Goal: Check status: Check status

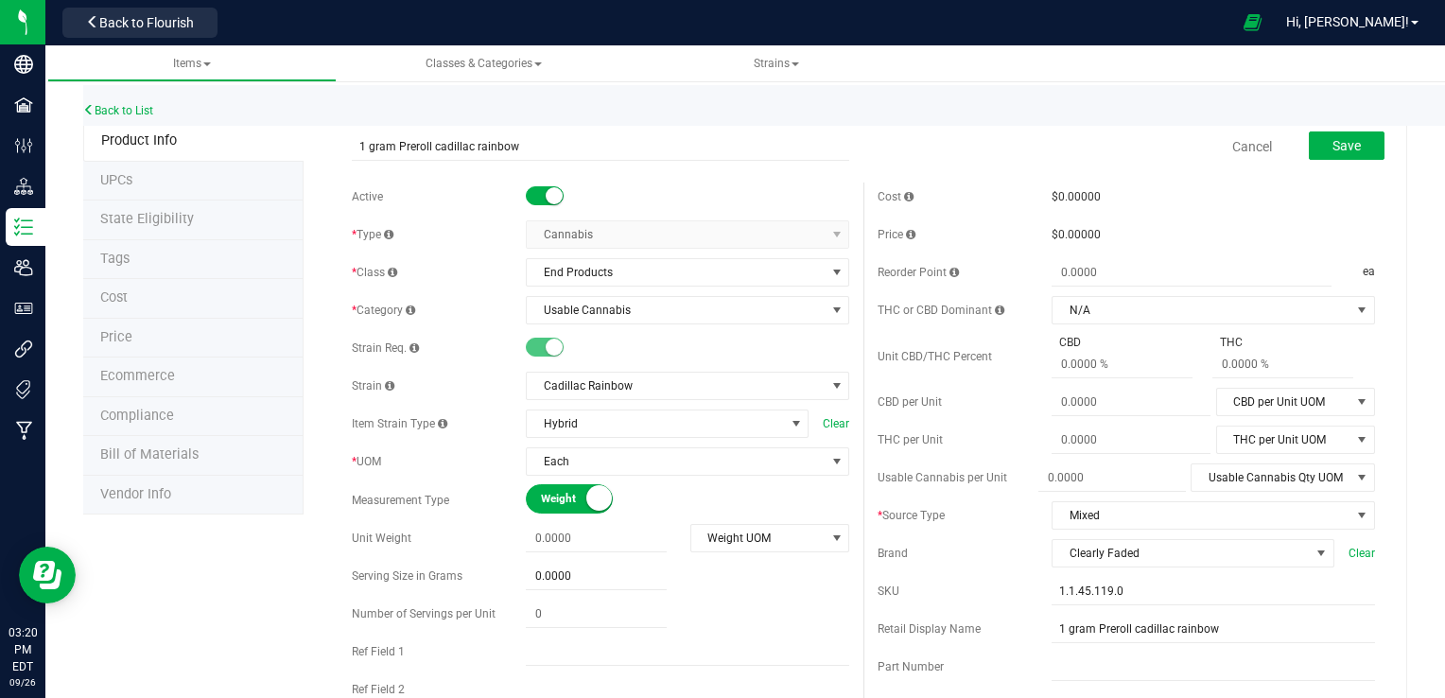
scroll to position [63, 0]
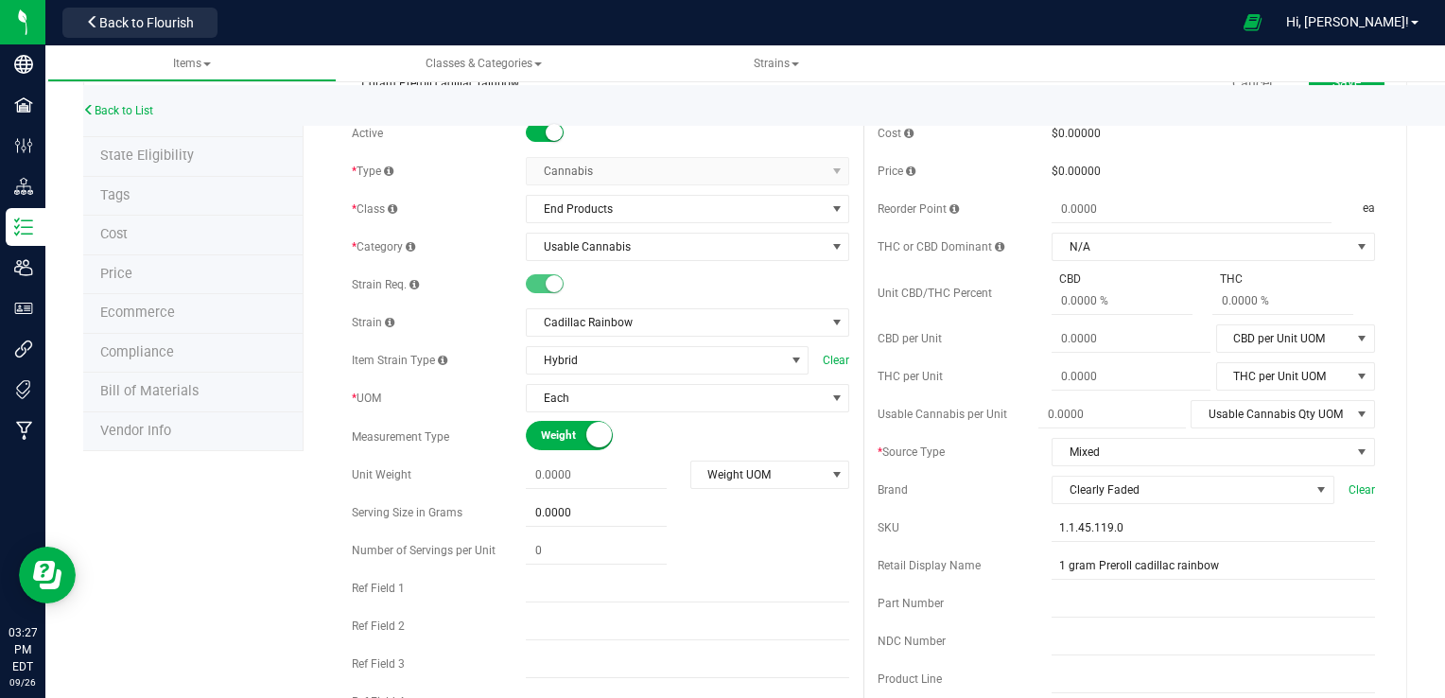
click at [1439, 108] on div "Back to List" at bounding box center [805, 105] width 1445 height 41
click at [567, 469] on span at bounding box center [596, 475] width 141 height 27
type input "0.0000"
click at [830, 470] on span "select" at bounding box center [837, 474] width 15 height 15
click at [819, 505] on li "Gram" at bounding box center [762, 507] width 155 height 28
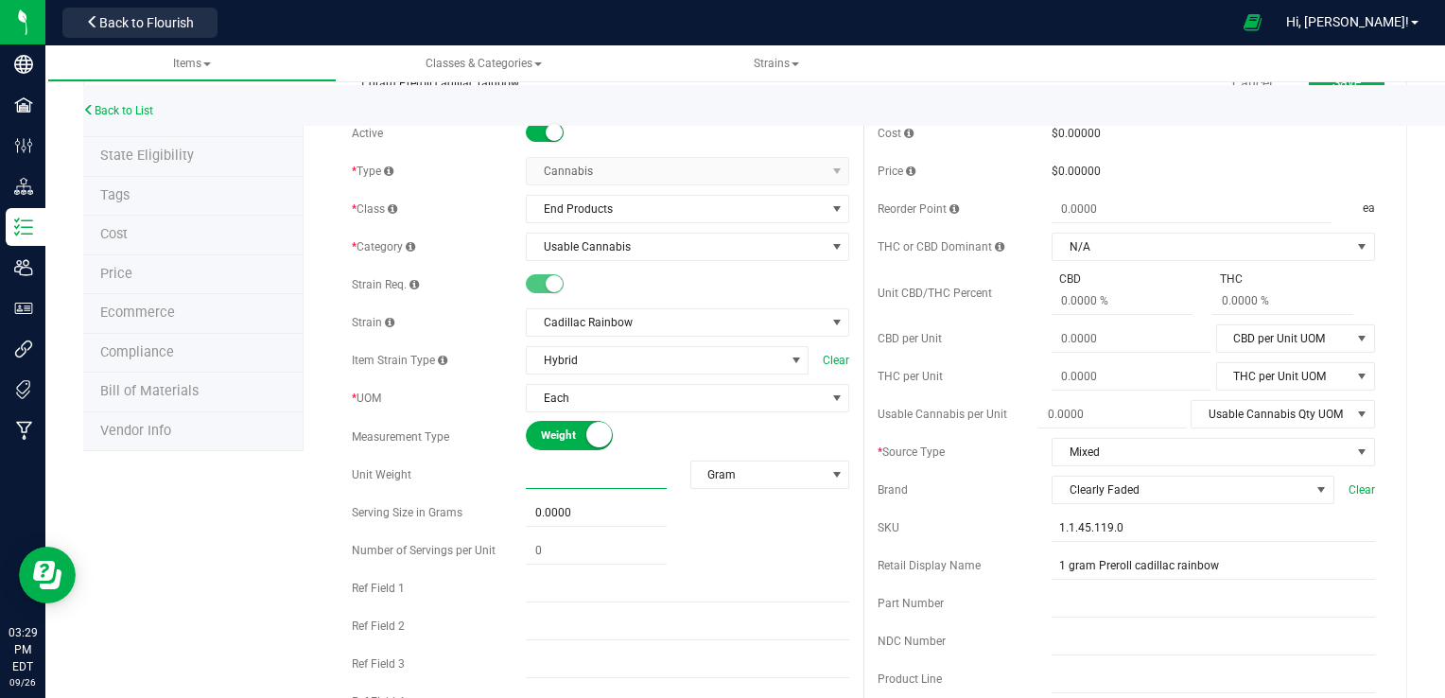
click at [633, 469] on span at bounding box center [596, 475] width 141 height 27
type input "0.0000"
click at [755, 395] on span "Each" at bounding box center [676, 398] width 298 height 26
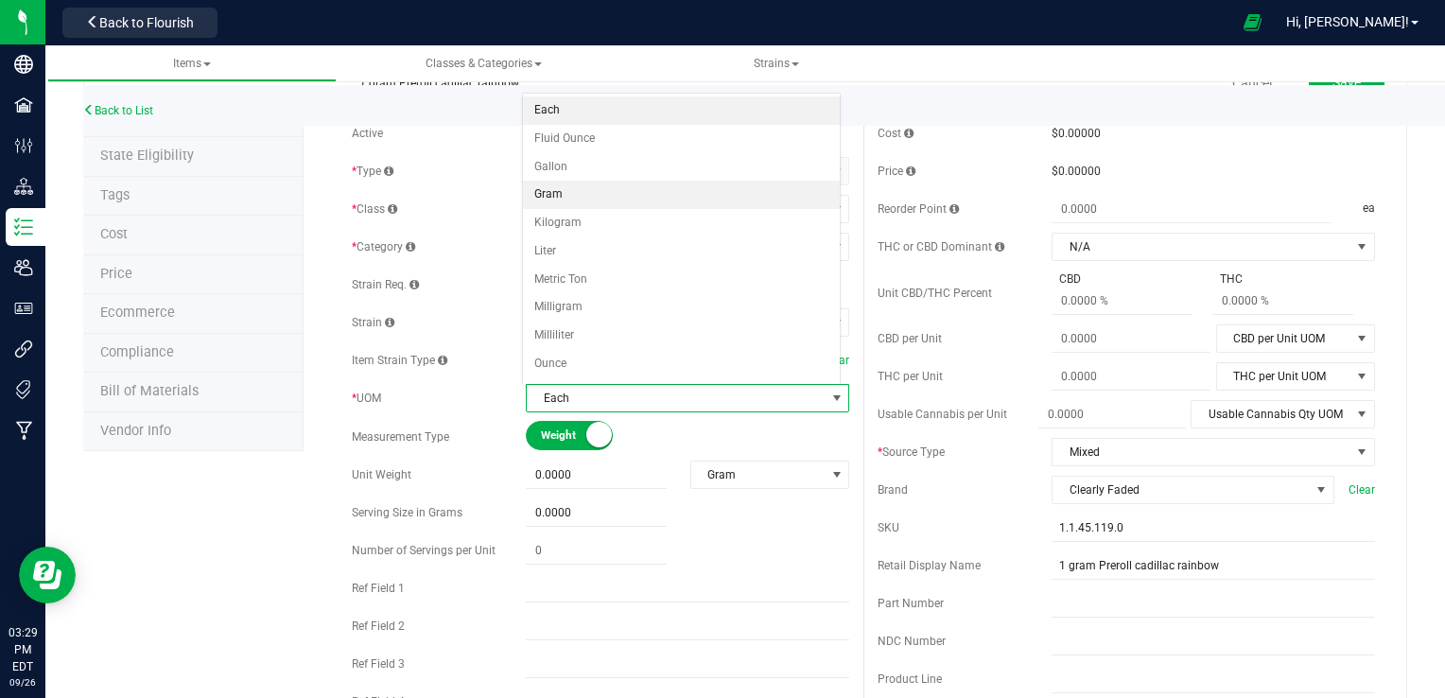
click at [764, 197] on li "Gram" at bounding box center [682, 195] width 318 height 28
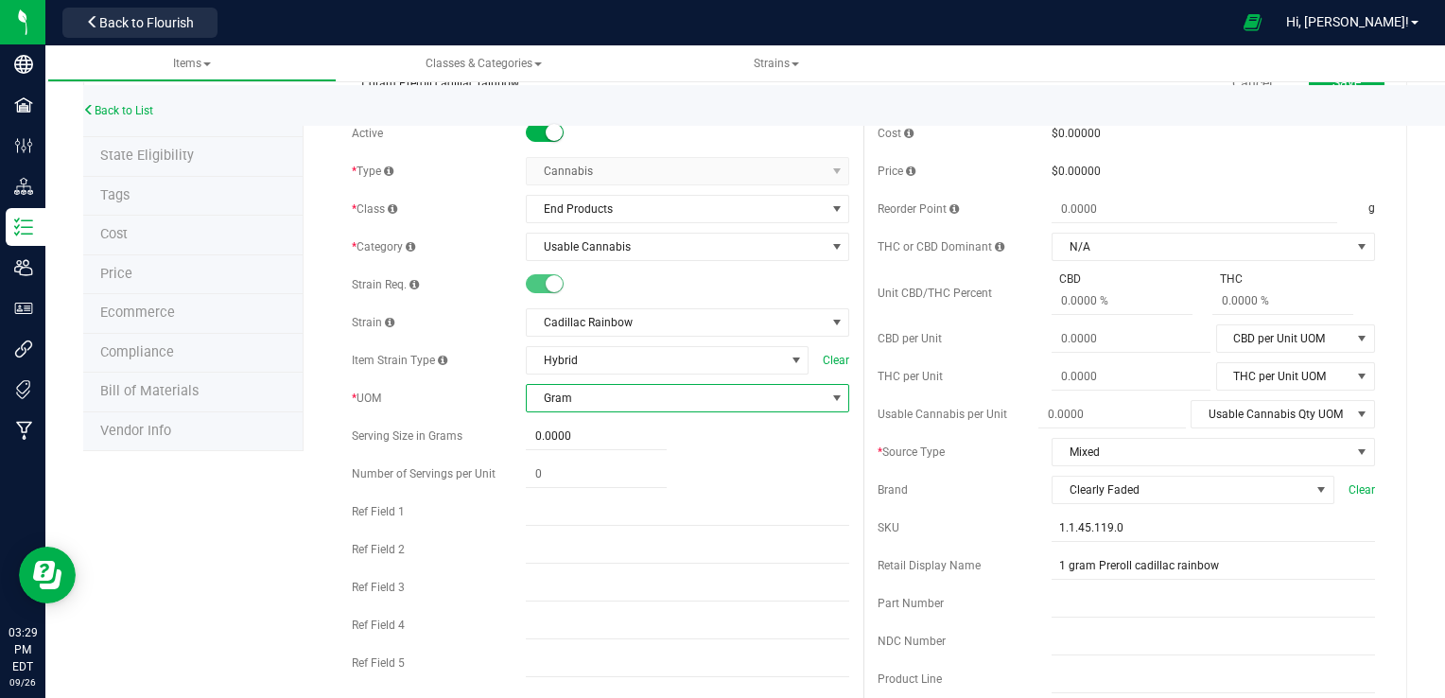
click at [706, 418] on div "Active * Type Cannabis Select type Cannabis Non-Inventory Raw Materials Supplie…" at bounding box center [601, 403] width 526 height 568
click at [757, 410] on span "Gram" at bounding box center [676, 398] width 298 height 26
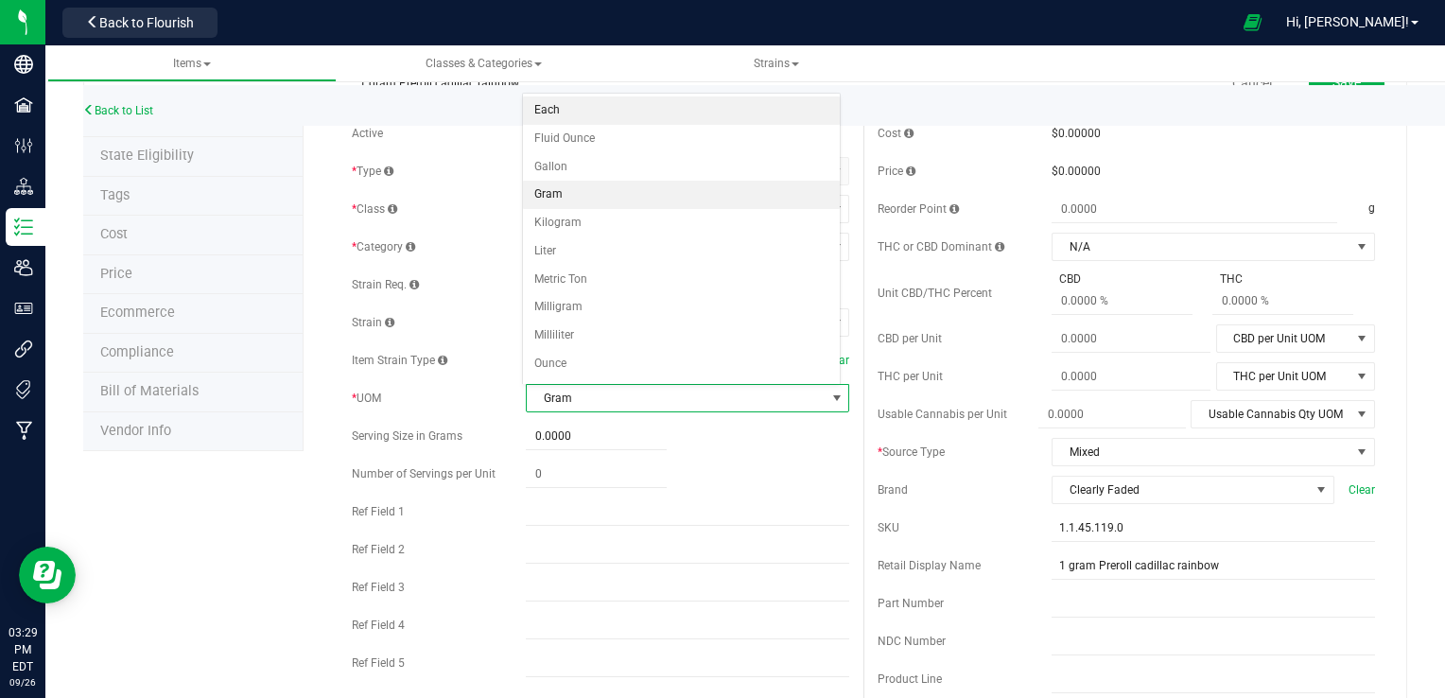
click at [687, 111] on li "Each" at bounding box center [682, 110] width 318 height 28
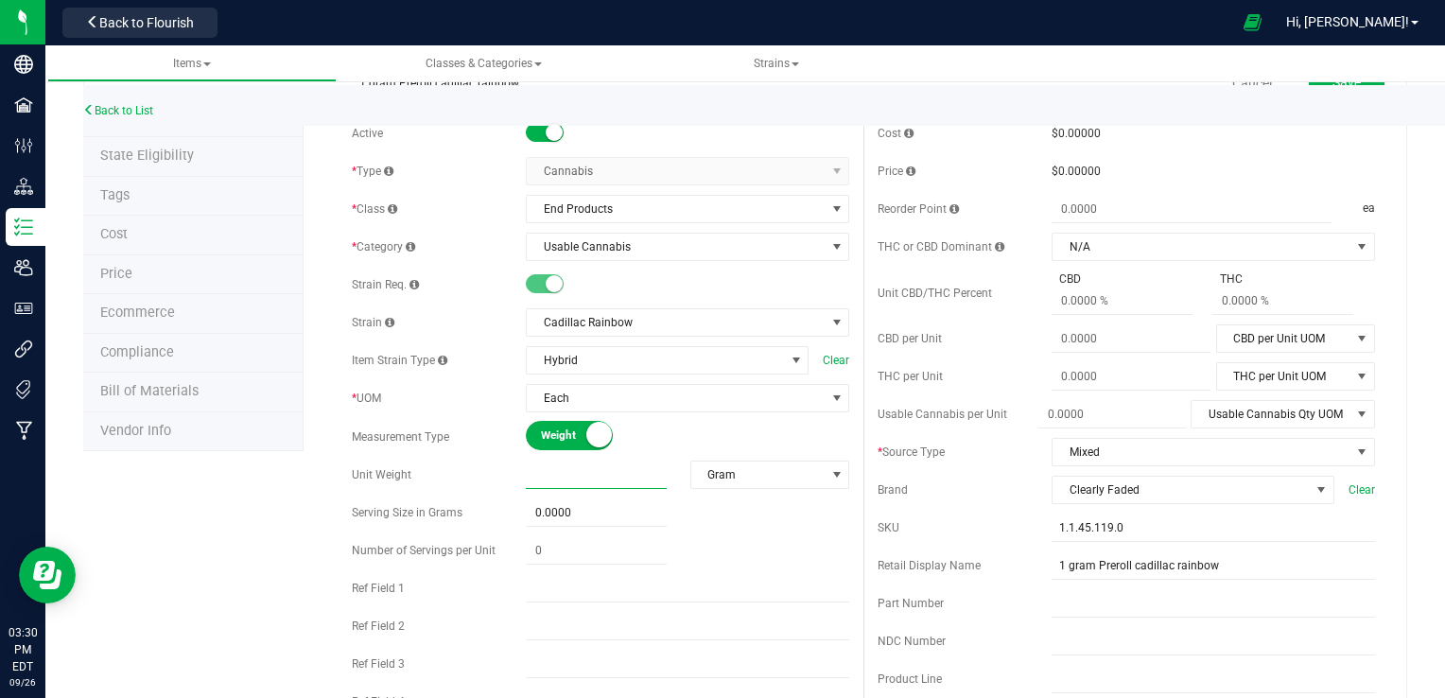
click at [540, 475] on span at bounding box center [596, 475] width 141 height 27
type input "1"
type input "1.0000"
click at [581, 520] on div "Active * Type Cannabis Select type Cannabis Non-Inventory Raw Materials Supplie…" at bounding box center [601, 460] width 526 height 682
type input "1"
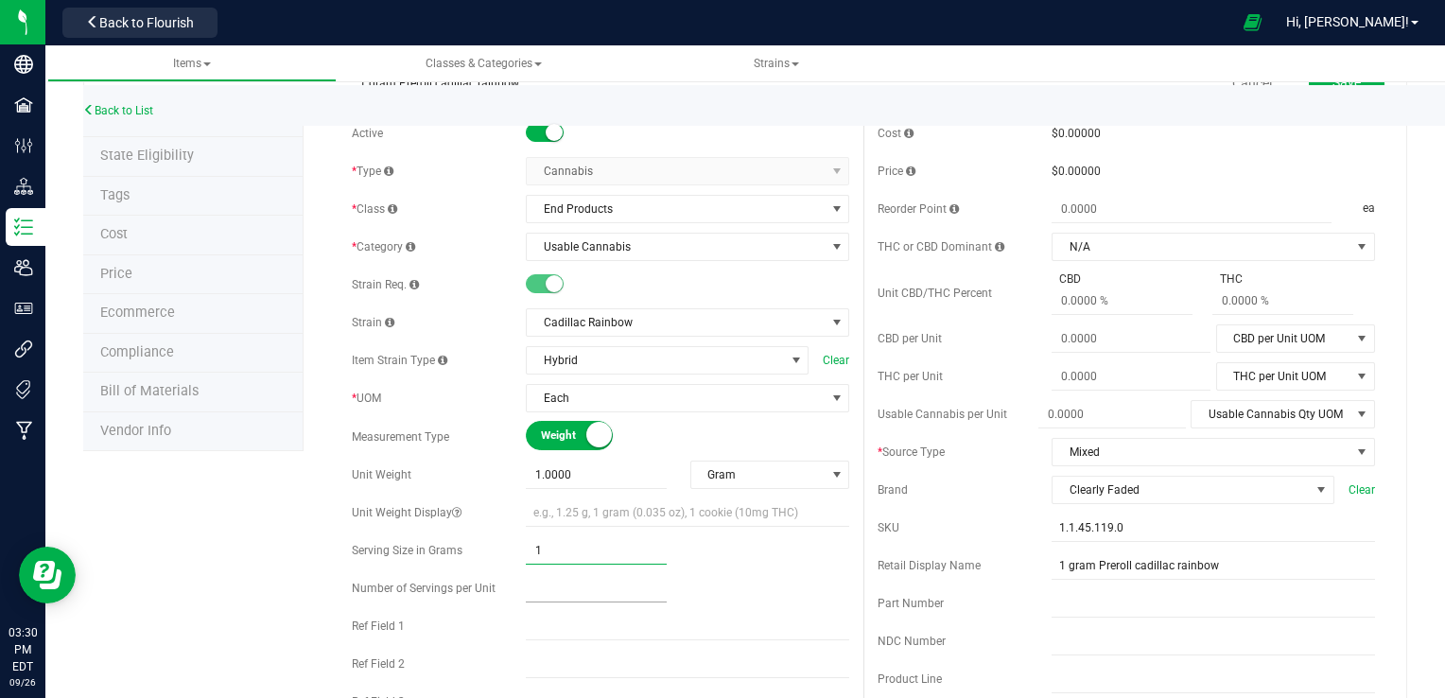
type input "1.0000"
click at [559, 592] on span at bounding box center [596, 588] width 141 height 27
type input "25"
type input "25.00"
click at [798, 650] on input "text" at bounding box center [687, 664] width 323 height 28
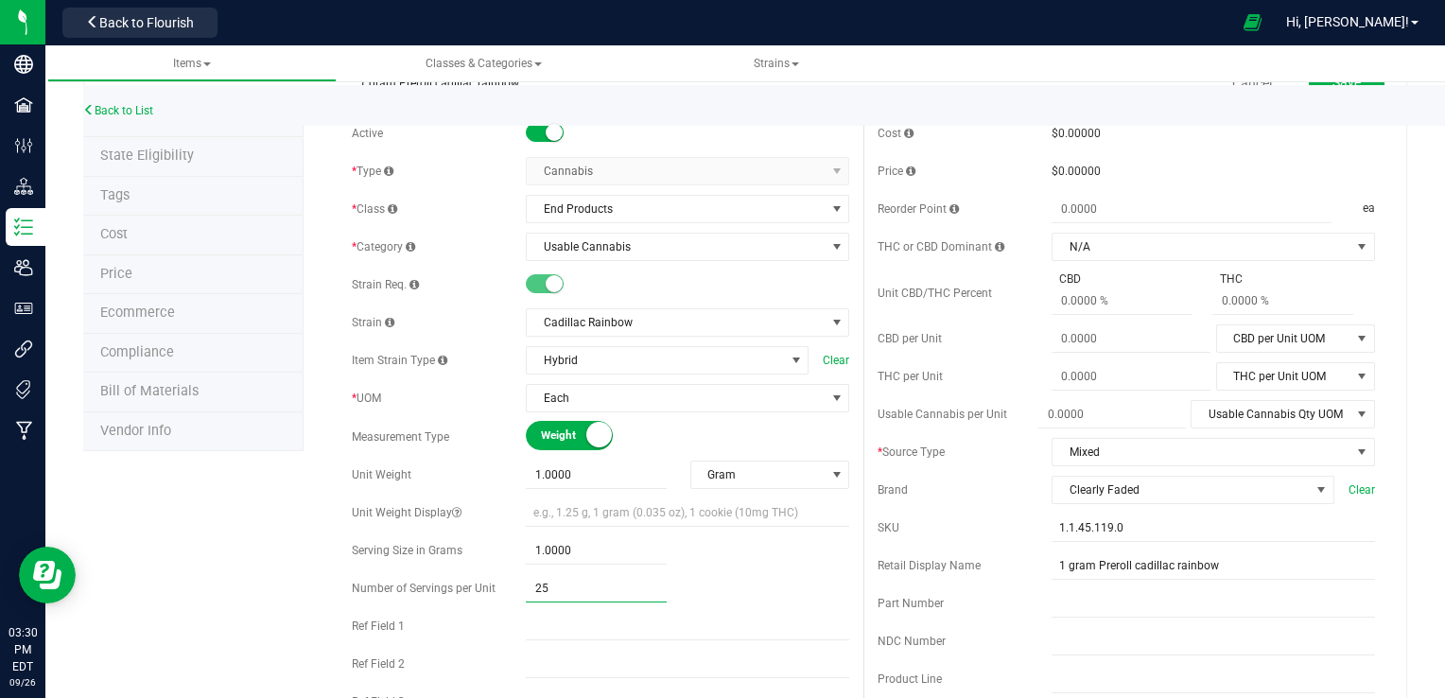
click at [541, 582] on span "25.00 25" at bounding box center [596, 588] width 141 height 27
type input "2"
type input "1"
type input "1.00"
click at [544, 508] on input "text" at bounding box center [687, 512] width 323 height 28
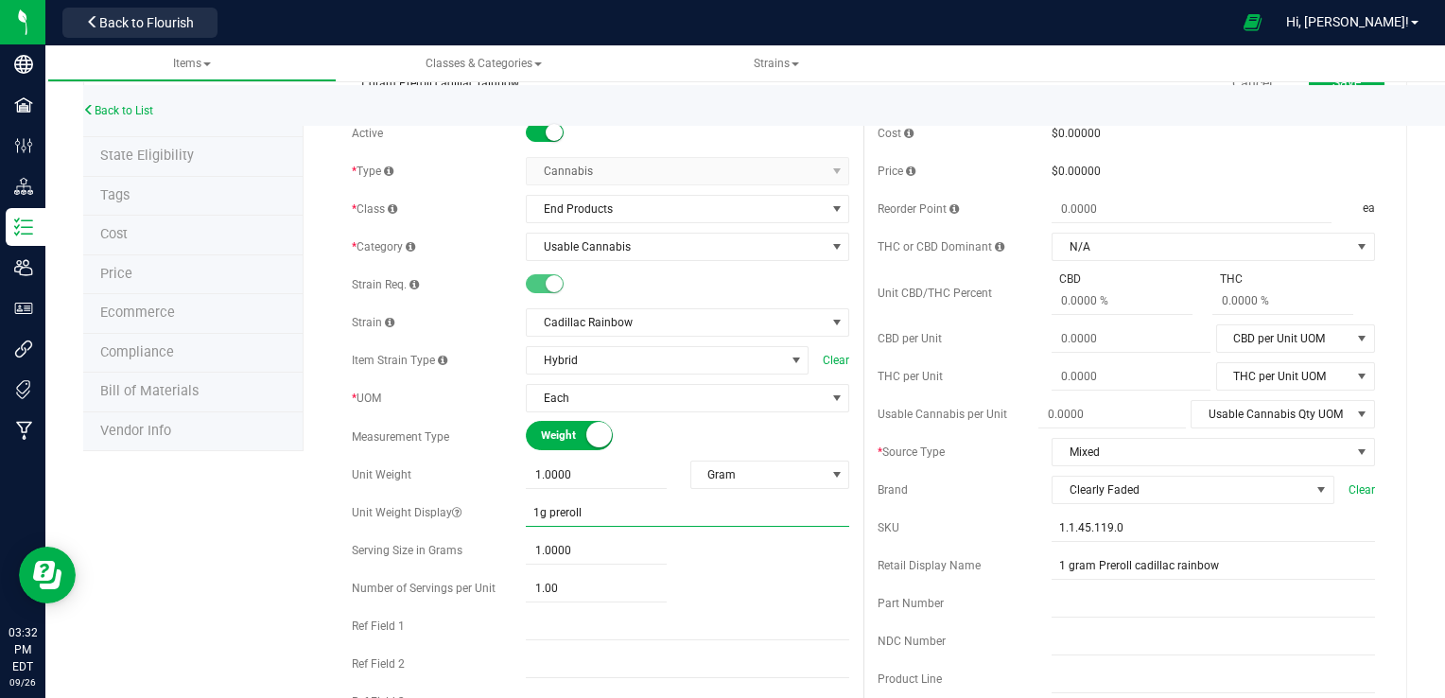
click at [638, 503] on input "1g preroll" at bounding box center [687, 512] width 323 height 28
click at [541, 516] on input "1g preroll" at bounding box center [687, 512] width 323 height 28
type input "1g (0.035) preroll"
click at [549, 583] on span "1.00 1" at bounding box center [596, 588] width 141 height 27
click at [549, 583] on input "1" at bounding box center [596, 588] width 141 height 26
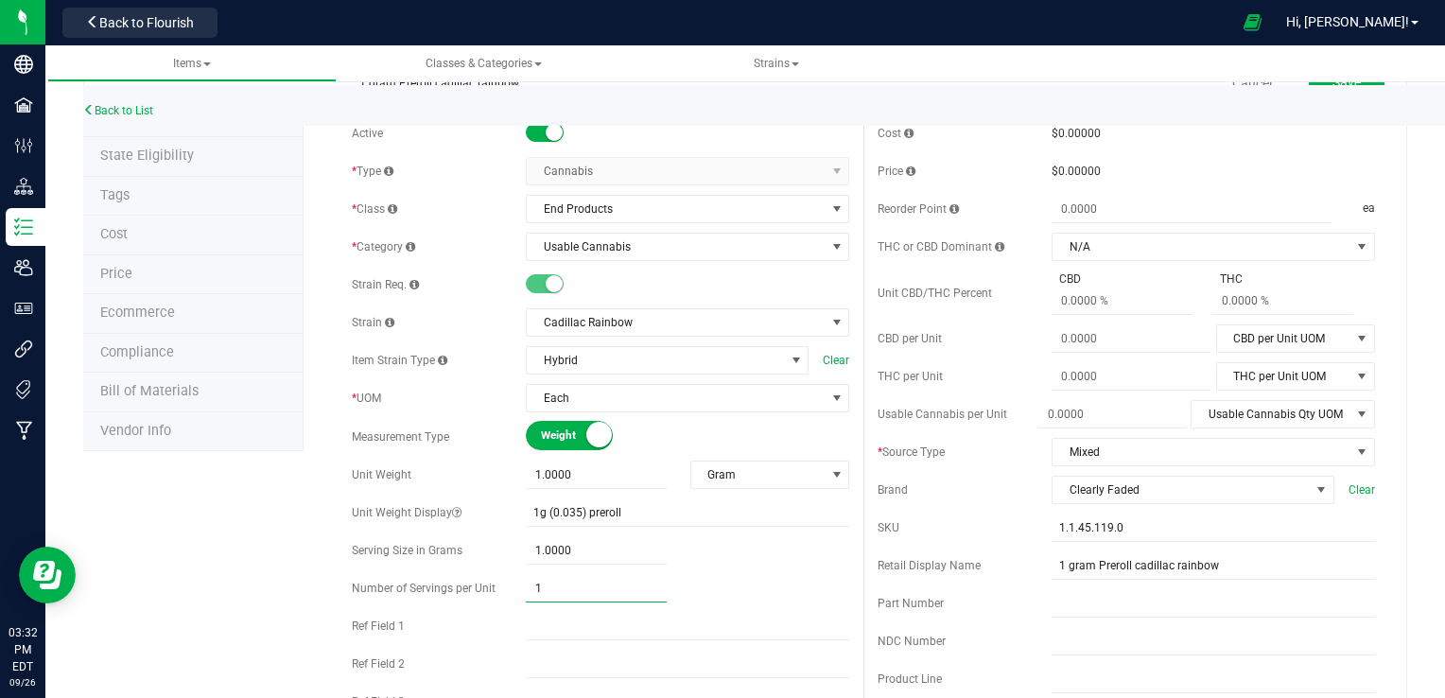
click at [549, 583] on input "1" at bounding box center [596, 588] width 141 height 26
click at [577, 502] on input "1g (0.035) preroll" at bounding box center [687, 512] width 323 height 28
click at [662, 363] on span "Hybrid" at bounding box center [655, 360] width 257 height 26
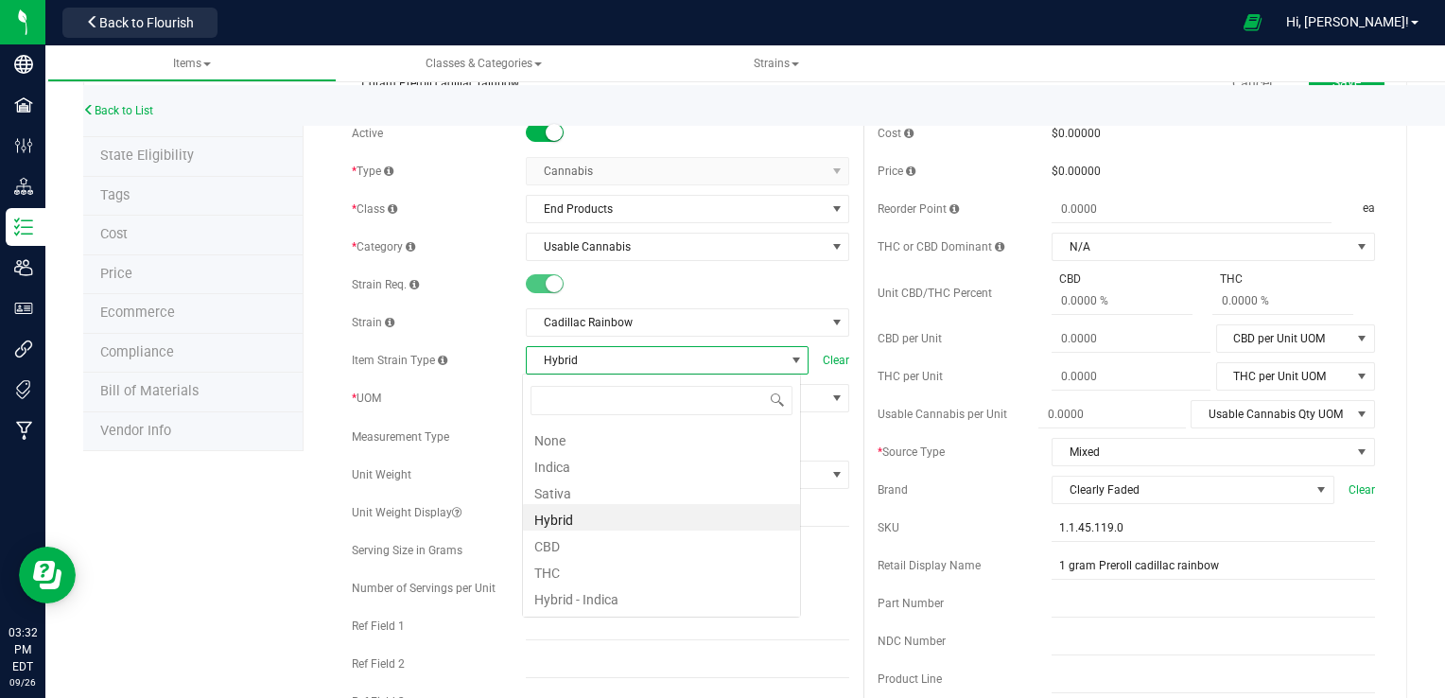
scroll to position [27, 279]
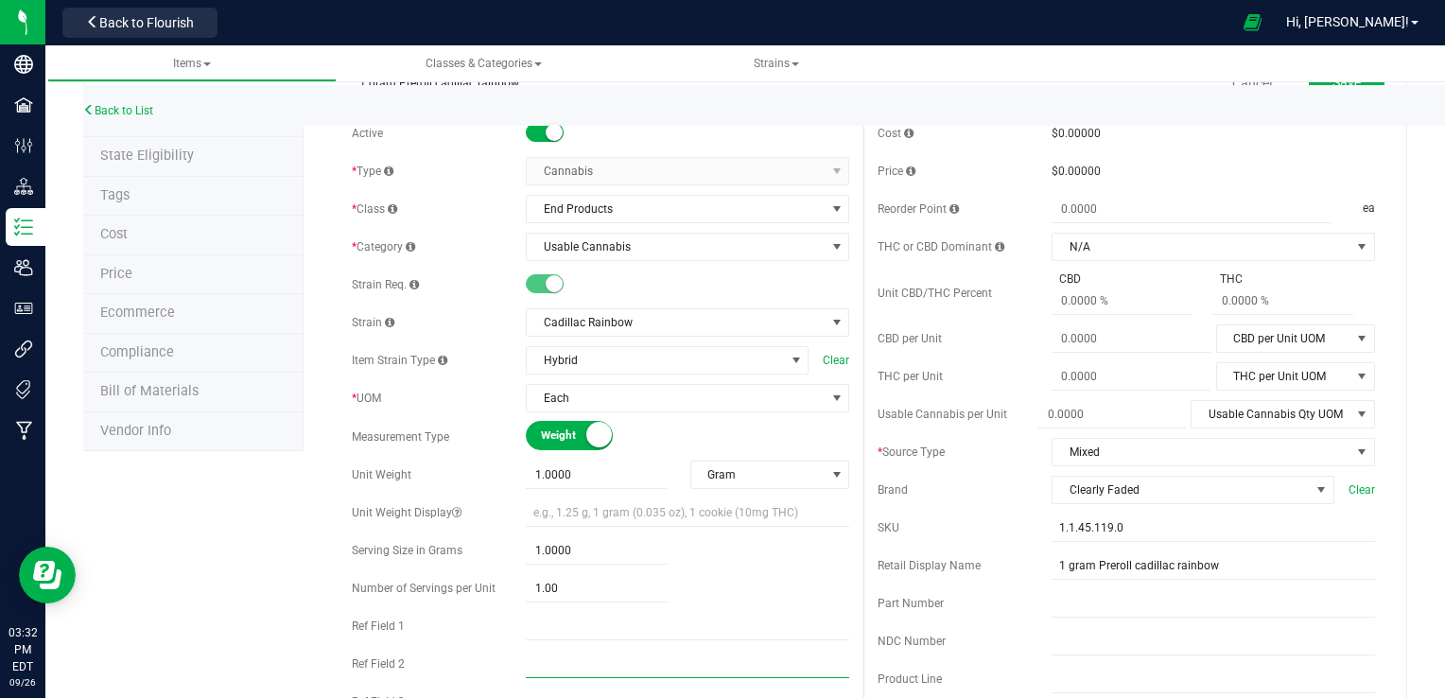
click at [601, 653] on input "text" at bounding box center [687, 664] width 323 height 28
click at [601, 501] on input "text" at bounding box center [687, 512] width 323 height 28
click at [660, 578] on span "1.00 1" at bounding box center [596, 588] width 141 height 27
click at [660, 578] on input "1" at bounding box center [596, 588] width 141 height 26
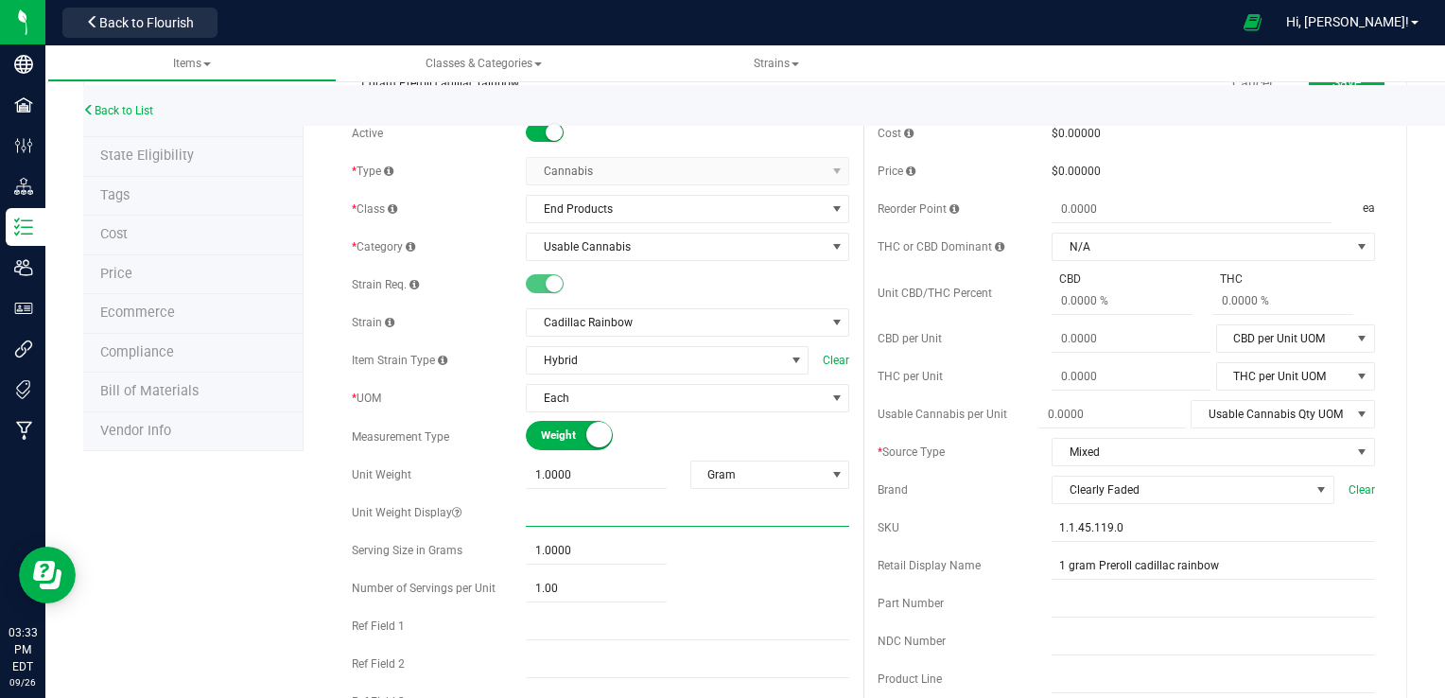
click at [630, 503] on input "text" at bounding box center [687, 512] width 323 height 28
paste input "1g (0.035) preroll"
click at [574, 506] on input "1g (0.035) preroll" at bounding box center [687, 512] width 323 height 28
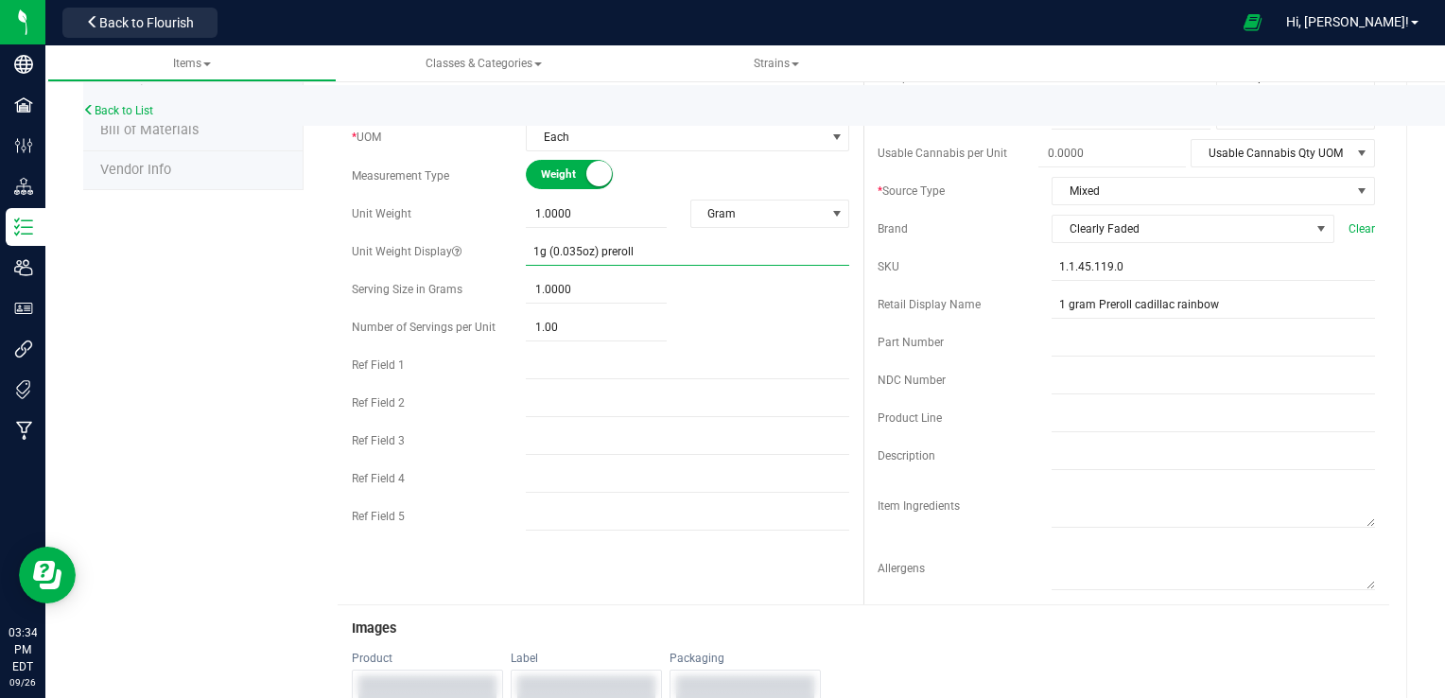
scroll to position [0, 0]
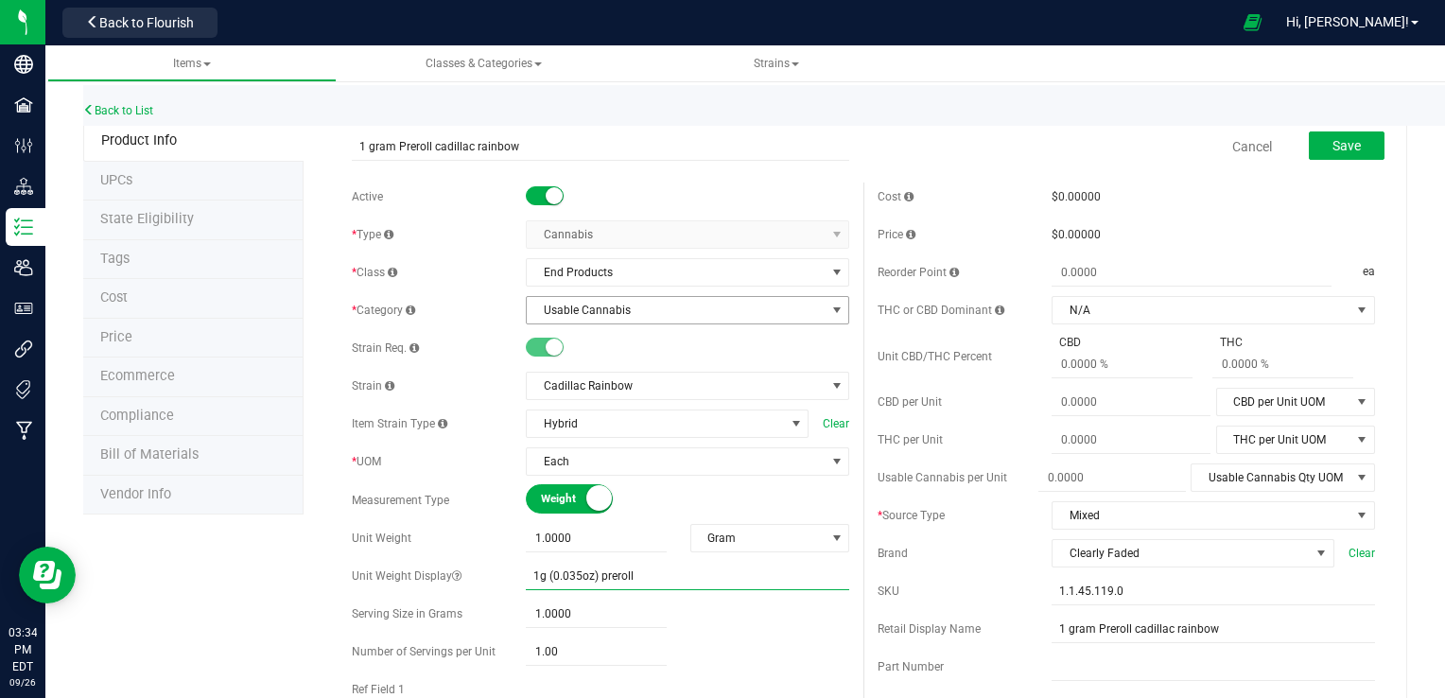
type input "1g (0.035oz) preroll"
click at [761, 308] on span "Usable Cannabis" at bounding box center [676, 310] width 298 height 26
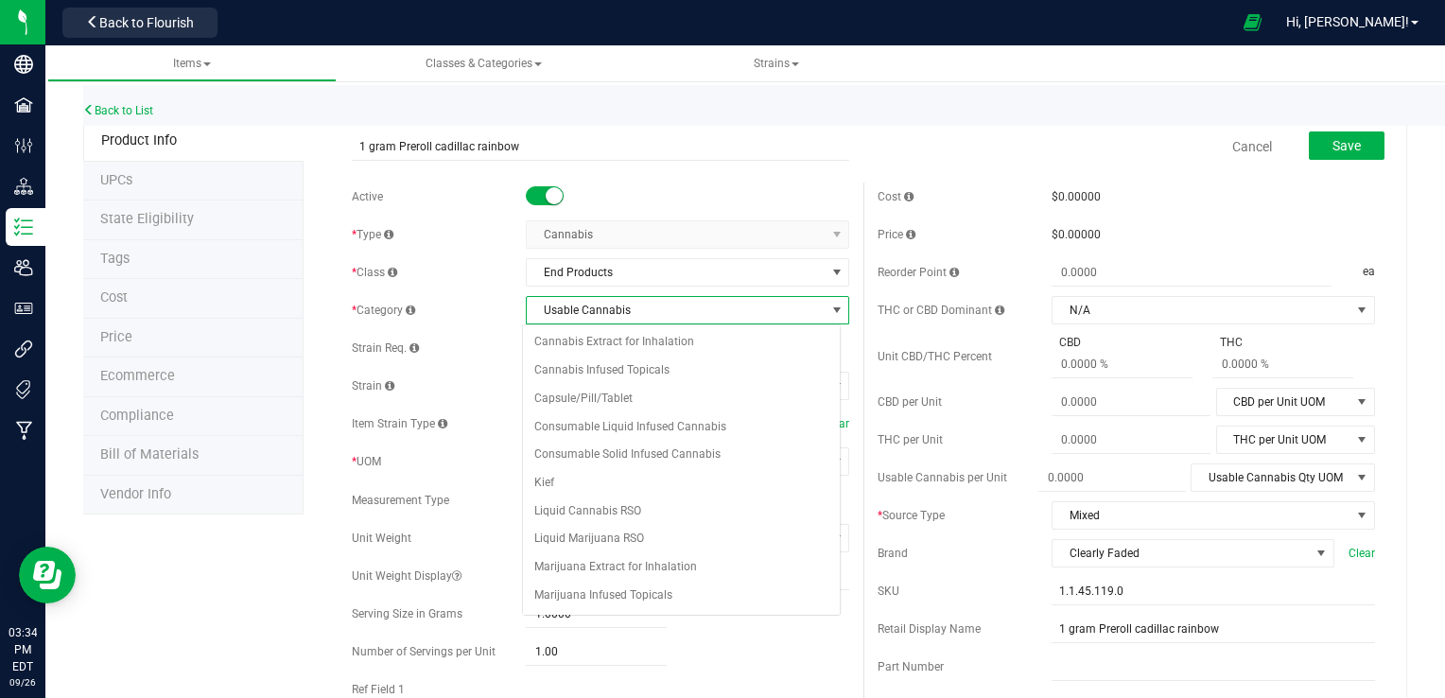
scroll to position [131, 0]
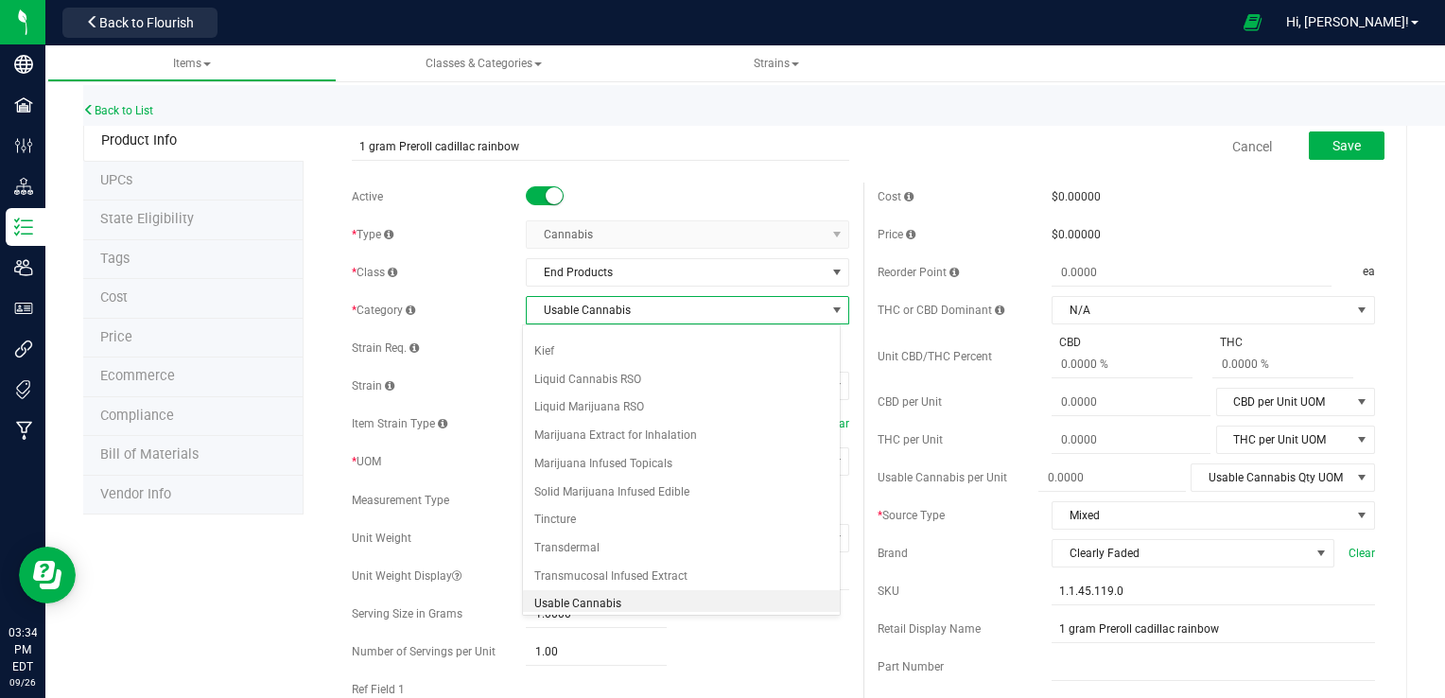
click at [761, 308] on span "Usable Cannabis" at bounding box center [676, 310] width 298 height 26
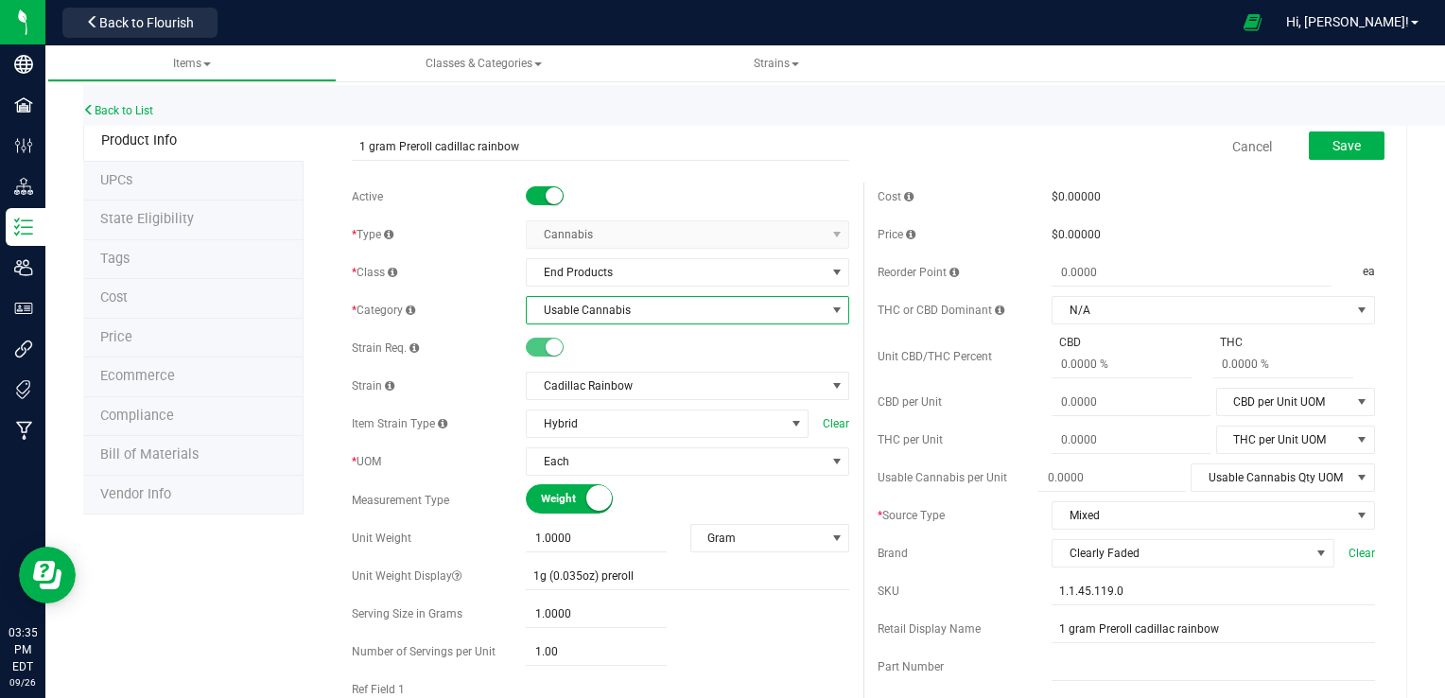
click at [356, 462] on span "*" at bounding box center [354, 461] width 5 height 13
click at [394, 464] on div "* UOM" at bounding box center [439, 461] width 174 height 17
click at [1366, 157] on button "Save" at bounding box center [1347, 145] width 76 height 28
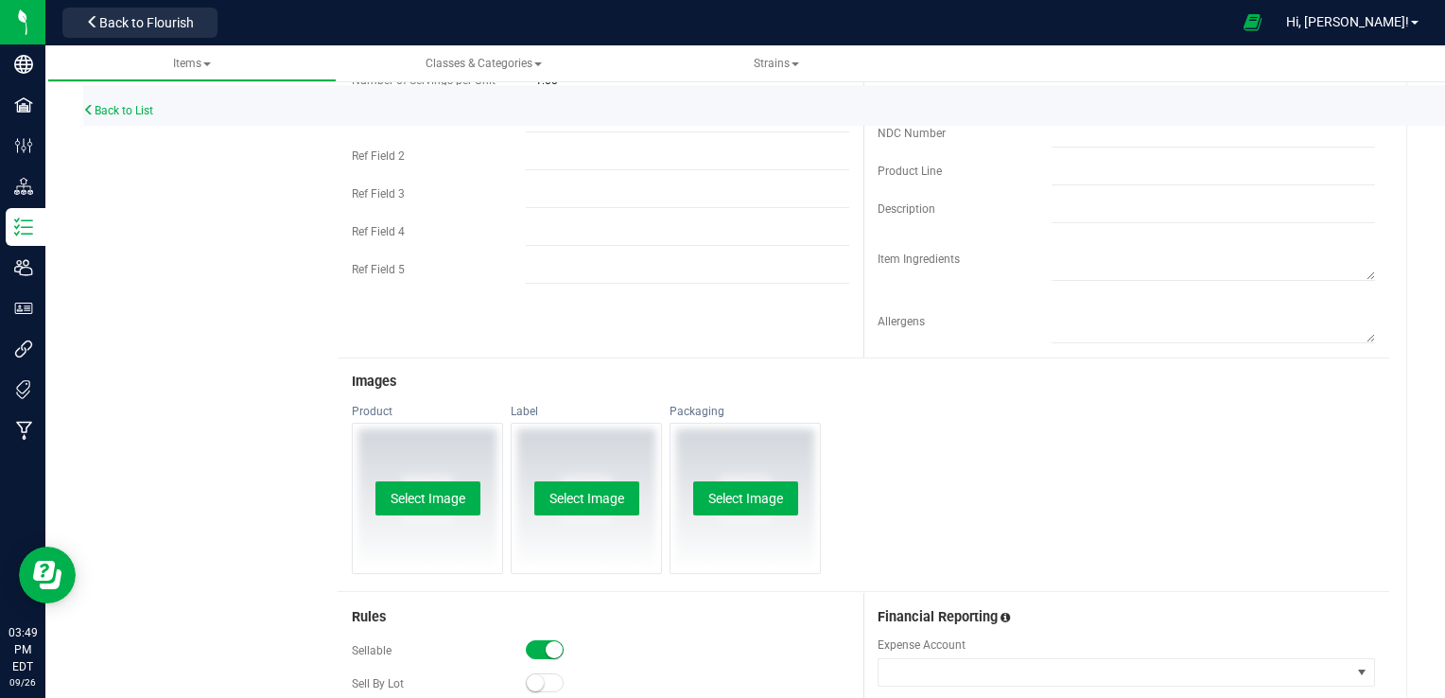
scroll to position [0, 0]
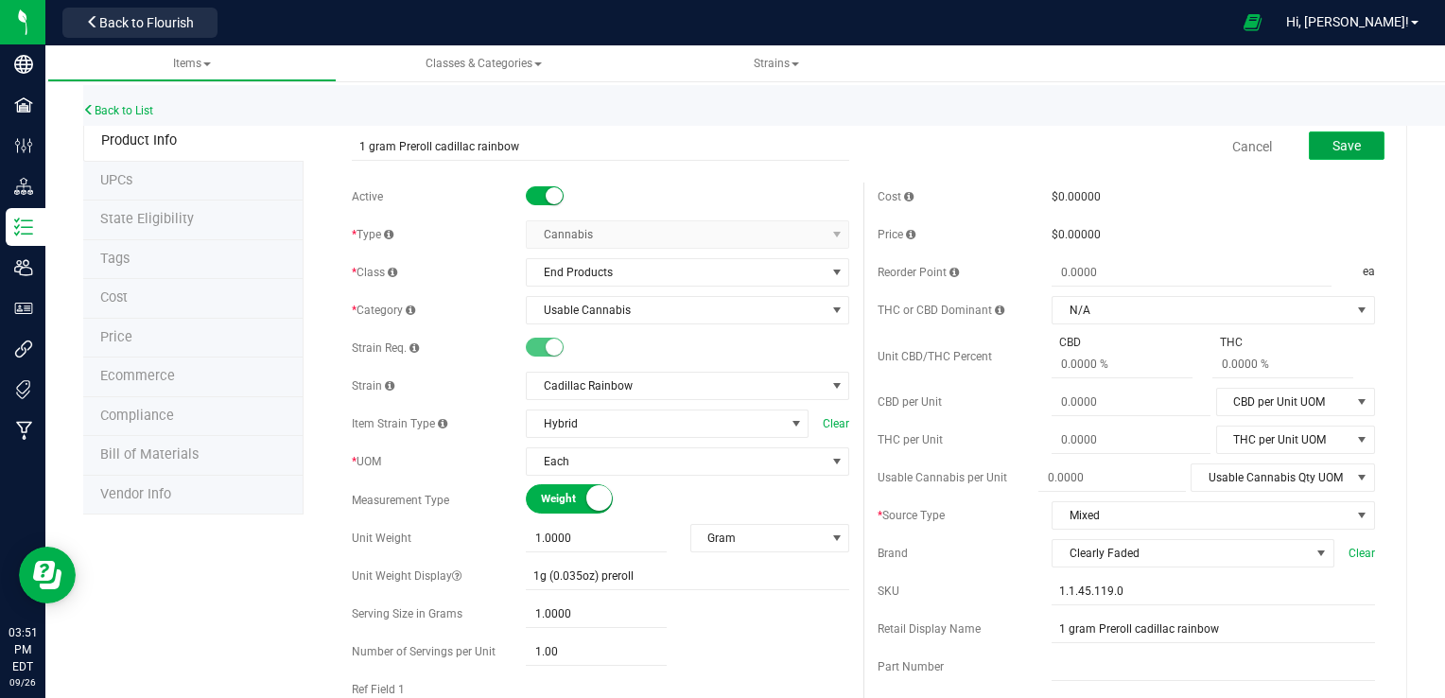
click at [1354, 152] on button "Save" at bounding box center [1347, 145] width 76 height 28
click at [1232, 149] on link "Cancel" at bounding box center [1252, 146] width 40 height 19
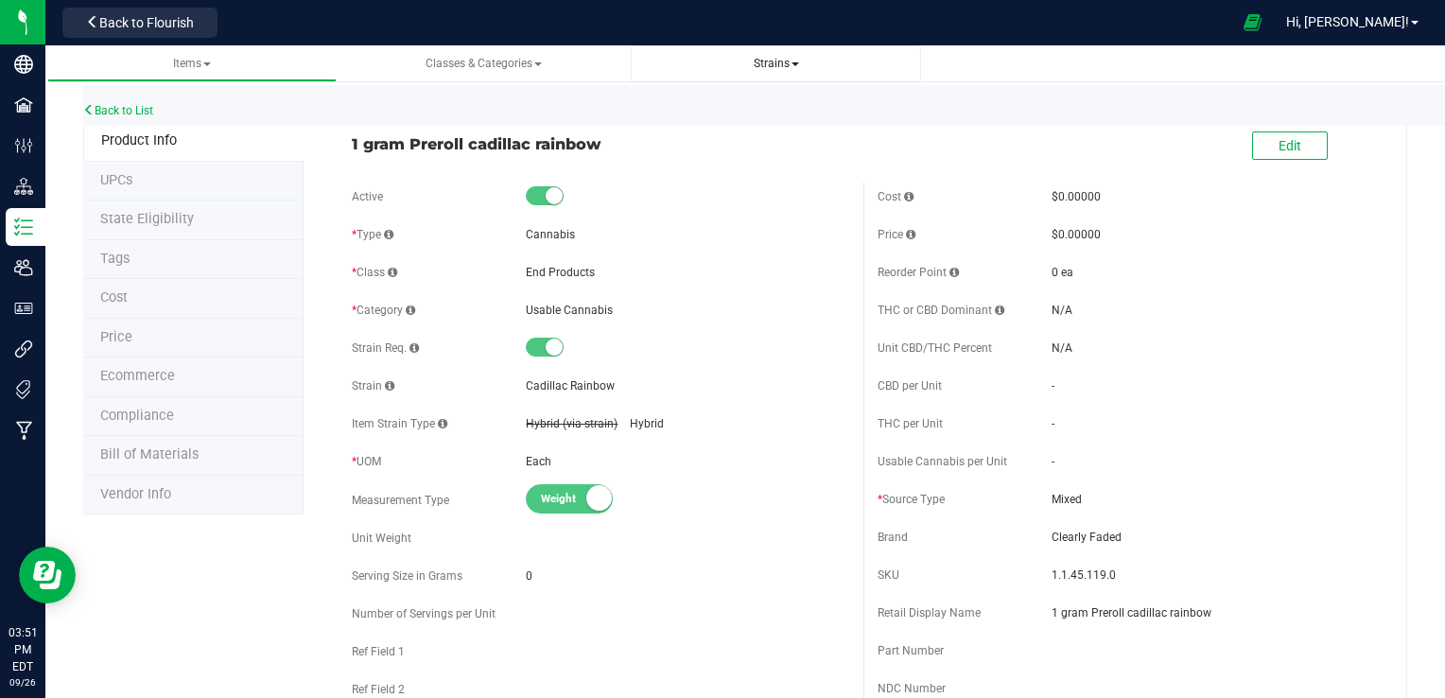
click at [763, 64] on span "Strains" at bounding box center [776, 63] width 45 height 13
click at [709, 114] on span "All strains" at bounding box center [689, 114] width 58 height 15
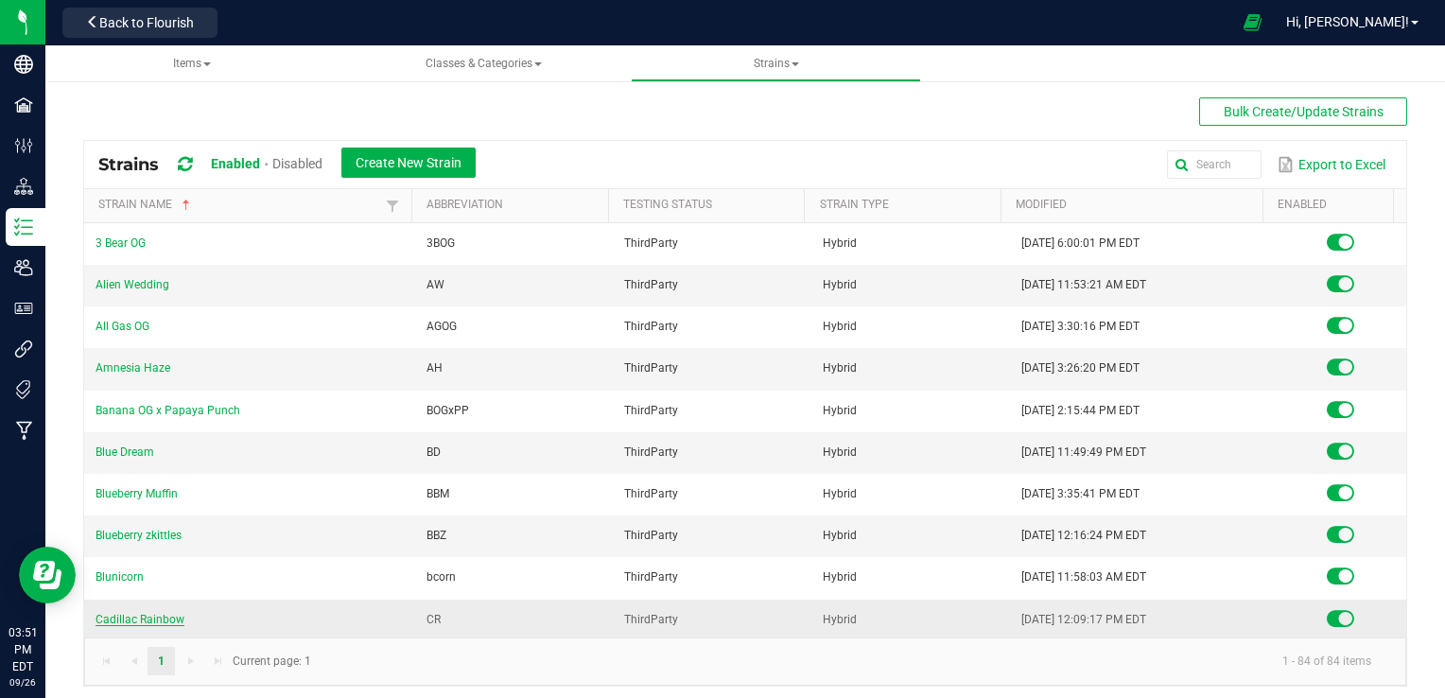
click at [175, 615] on link "Cadillac Rainbow" at bounding box center [140, 619] width 89 height 13
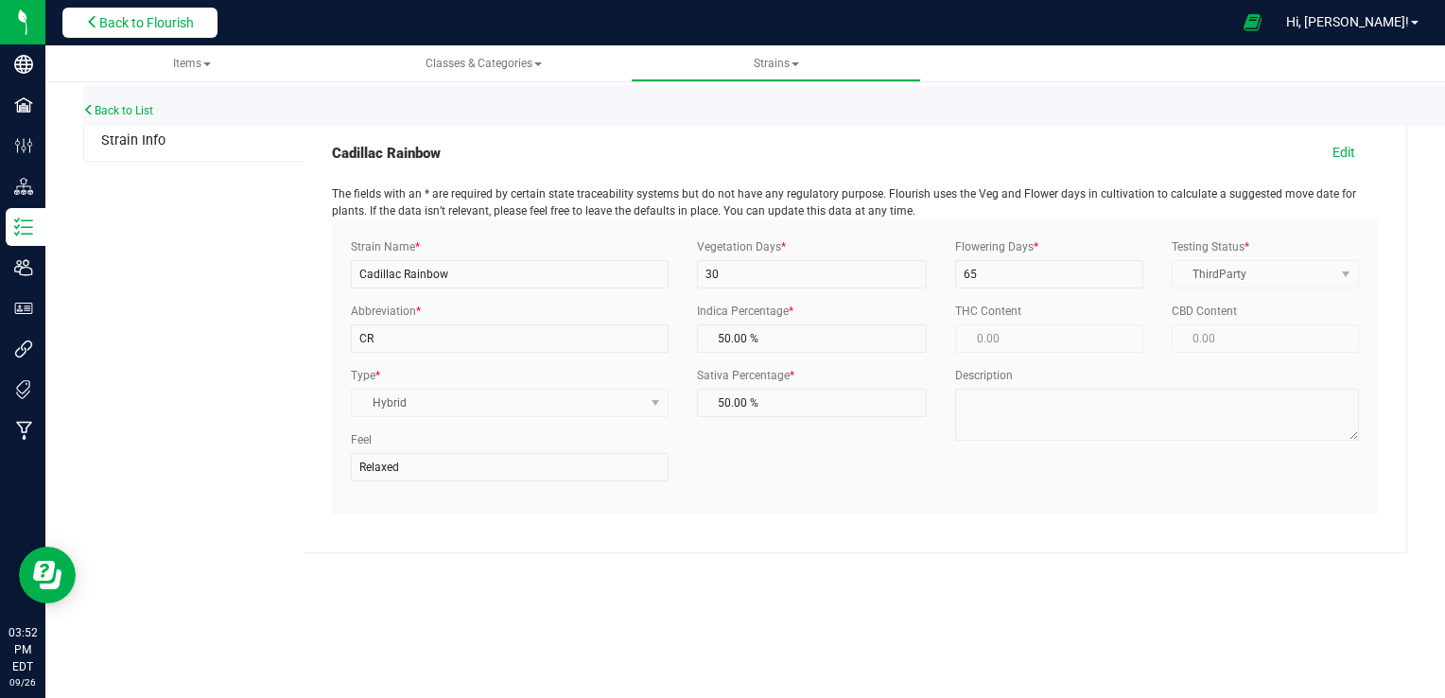
click at [144, 21] on span "Back to Flourish" at bounding box center [146, 22] width 95 height 15
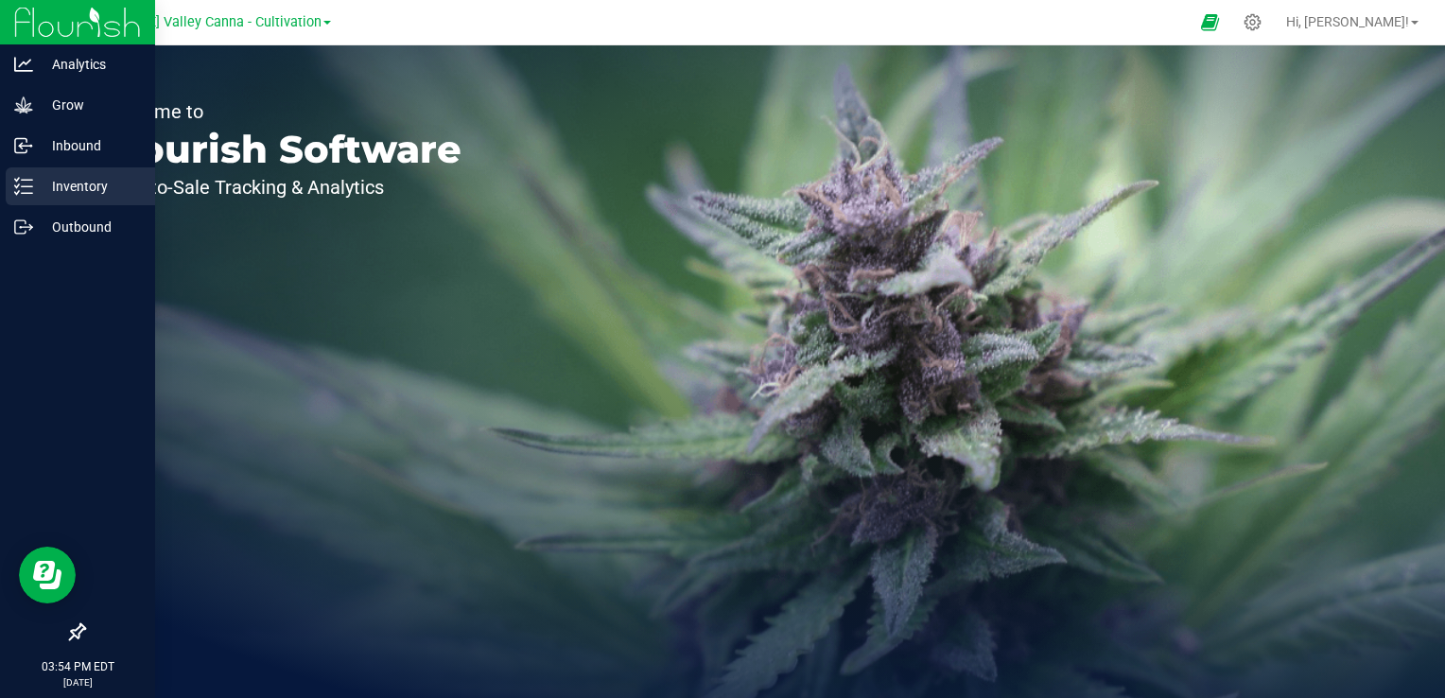
click at [42, 185] on p "Inventory" at bounding box center [90, 186] width 114 height 23
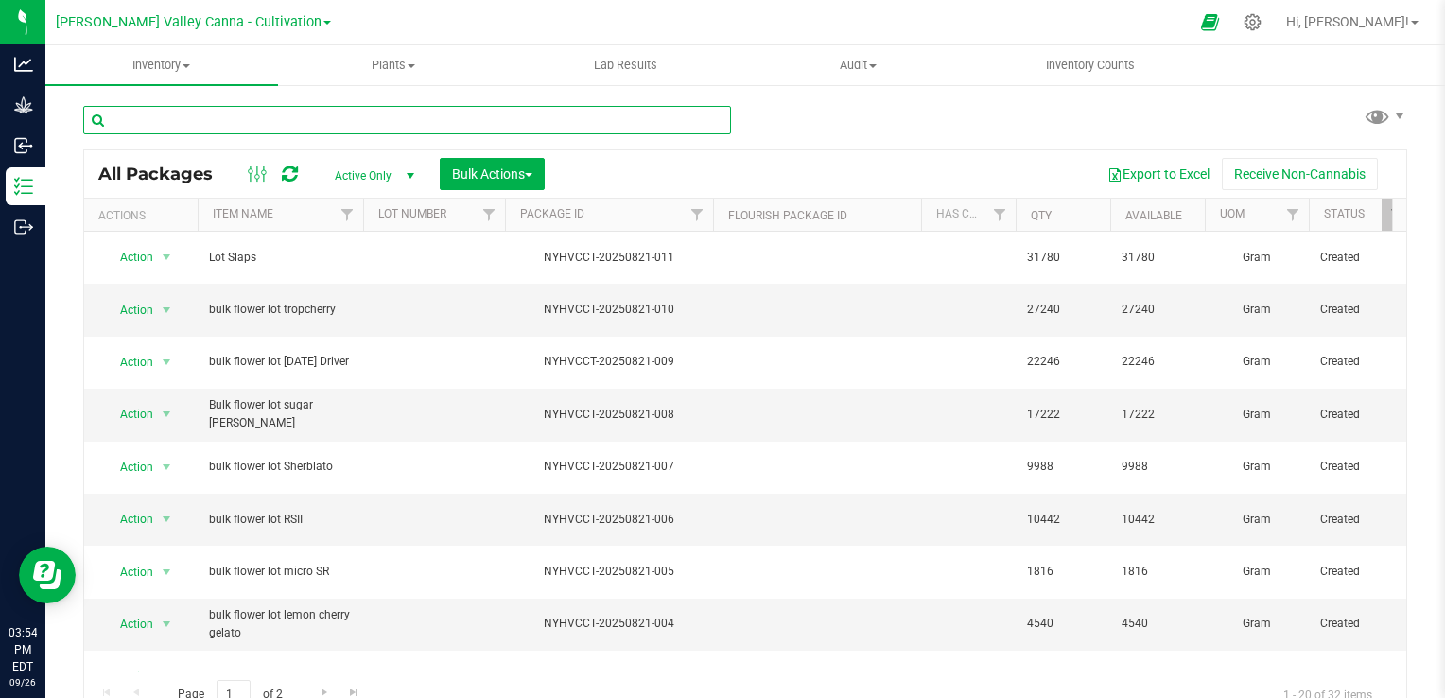
click at [291, 126] on input "text" at bounding box center [407, 120] width 648 height 28
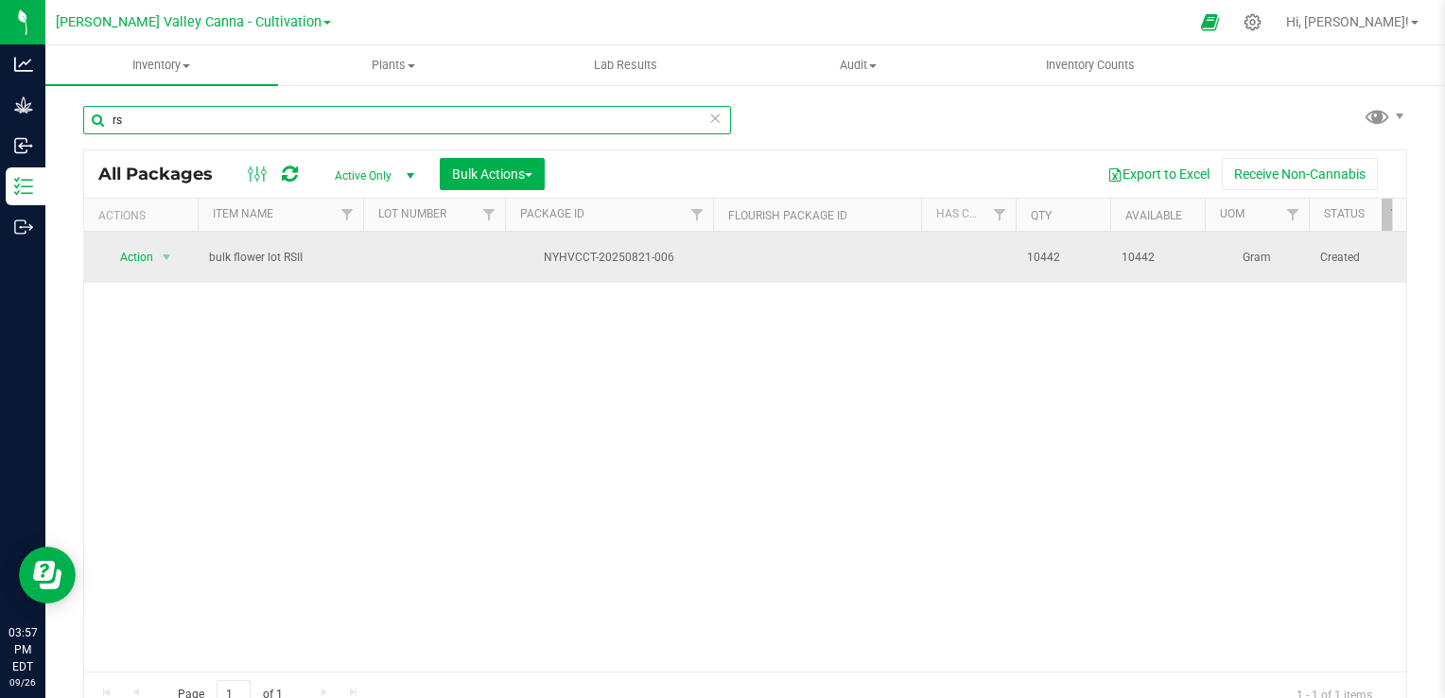
type input "rs"
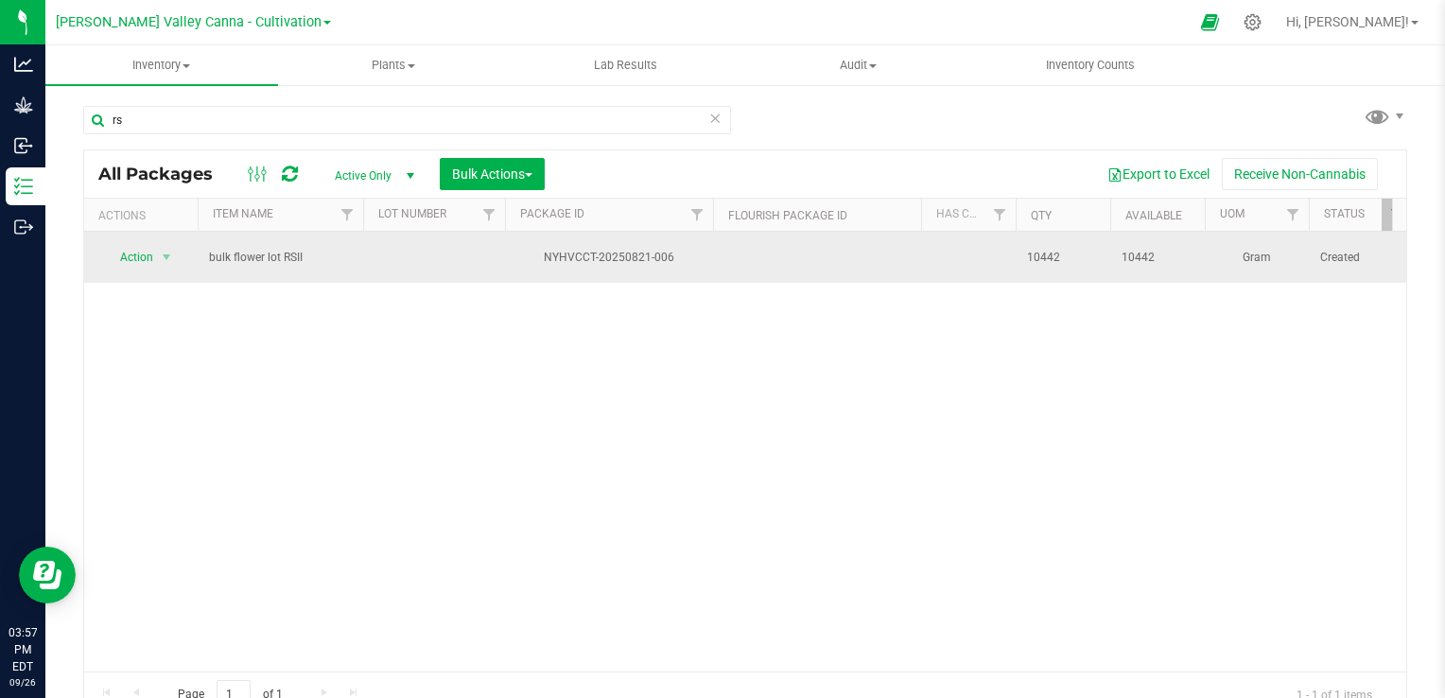
click at [614, 255] on div "NYHVCCT-20250821-006" at bounding box center [609, 258] width 214 height 18
click at [137, 248] on span "Action" at bounding box center [128, 257] width 51 height 26
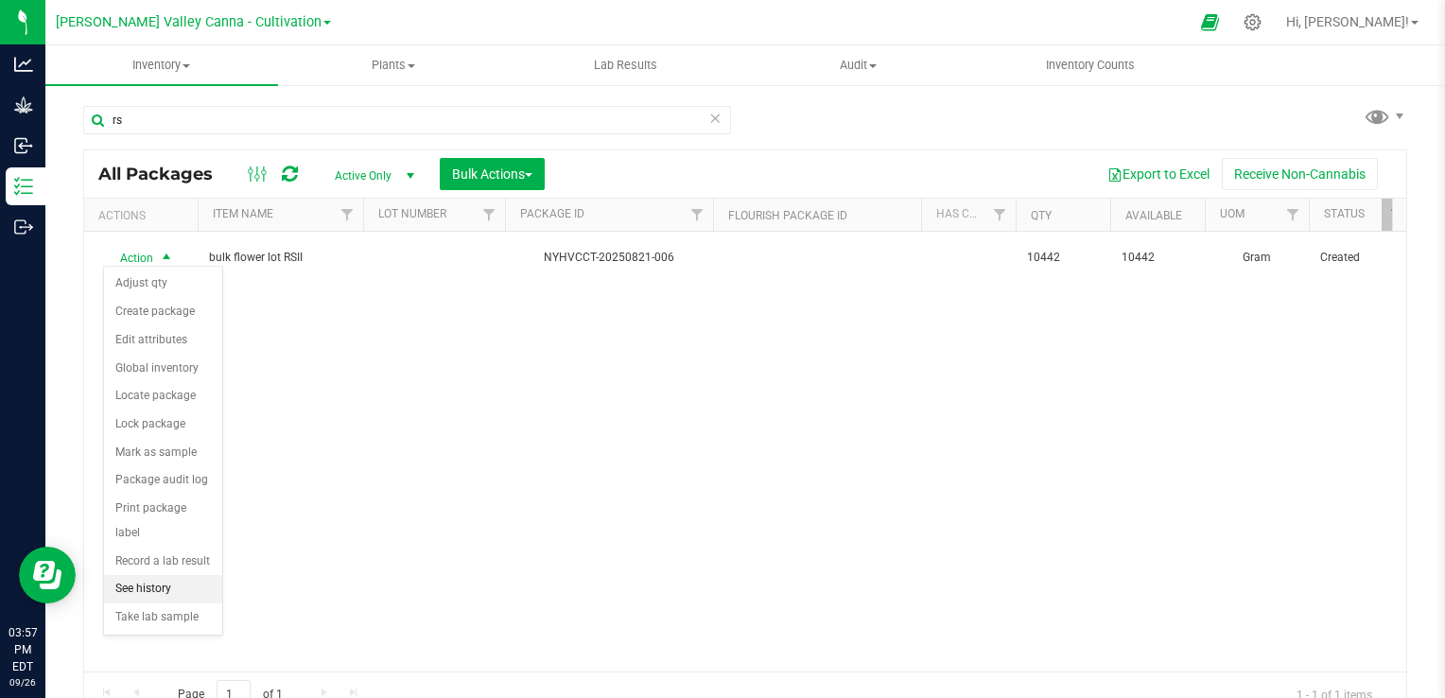
click at [189, 575] on li "See history" at bounding box center [163, 589] width 118 height 28
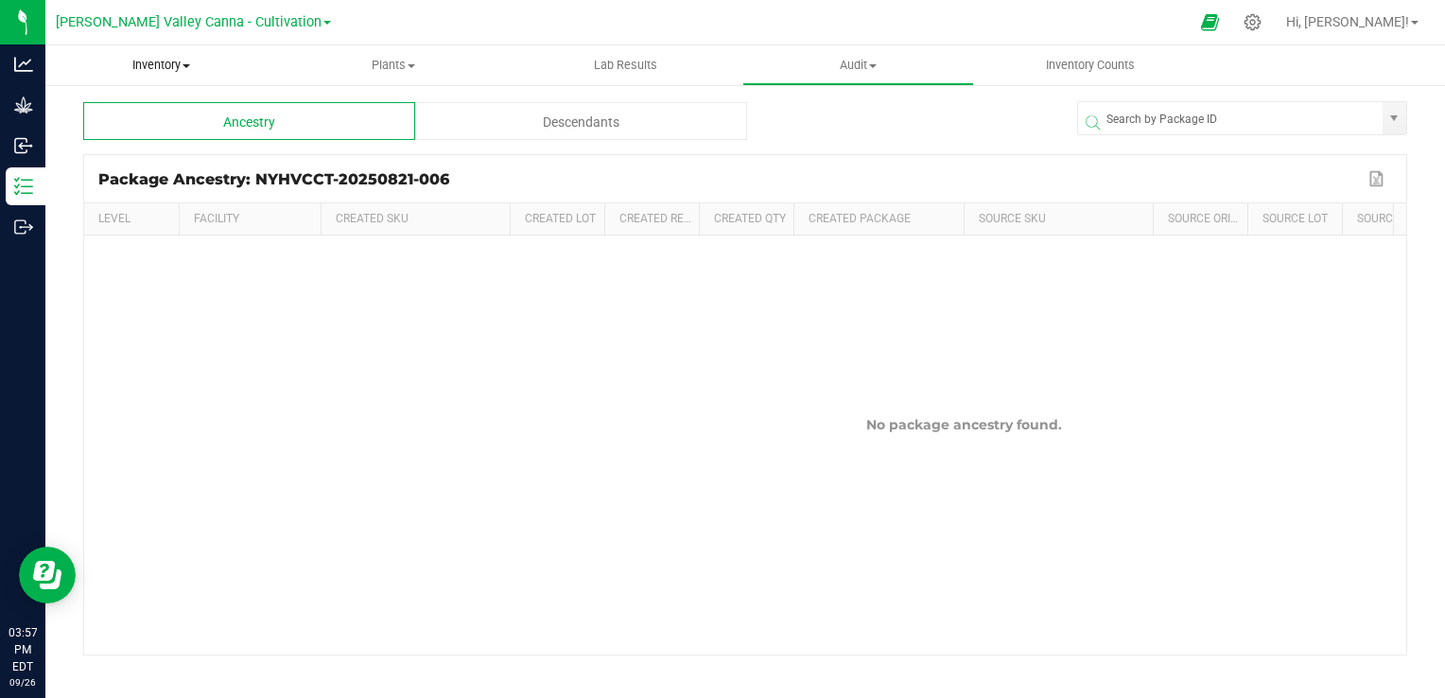
click at [181, 67] on span "Inventory" at bounding box center [161, 65] width 233 height 17
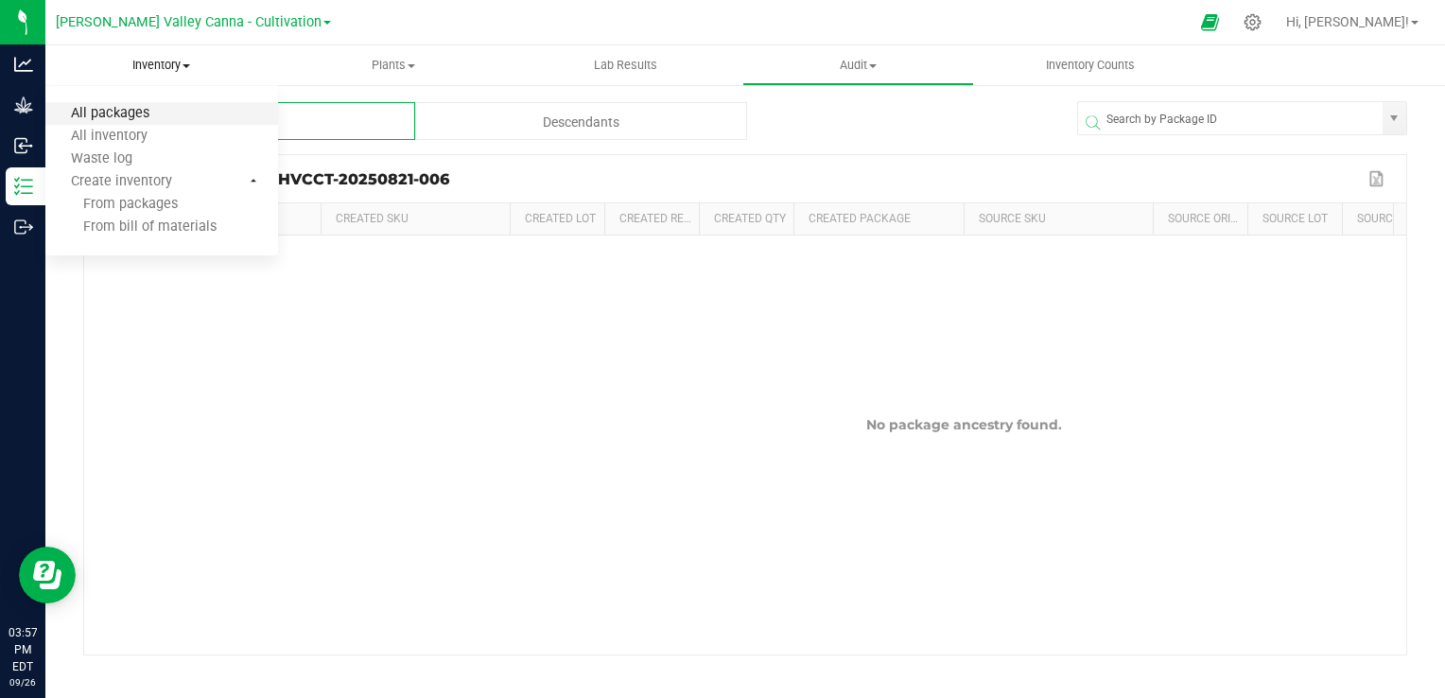
click at [151, 113] on span "All packages" at bounding box center [110, 114] width 130 height 16
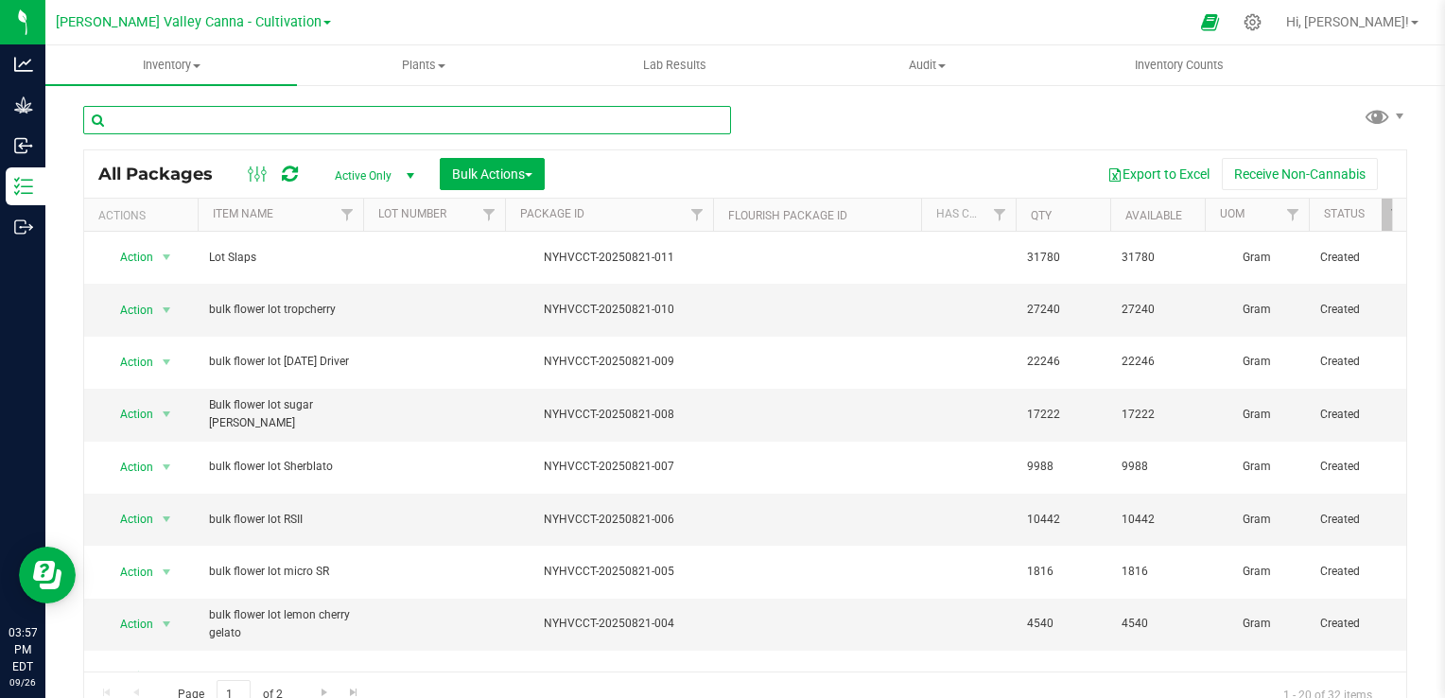
click at [173, 120] on input "text" at bounding box center [407, 120] width 648 height 28
type input "l"
click at [148, 123] on input "l" at bounding box center [407, 120] width 648 height 28
type input "rs"
